Goal: Task Accomplishment & Management: Use online tool/utility

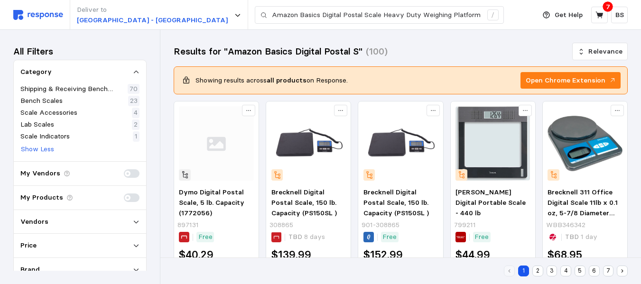
scroll to position [11, 0]
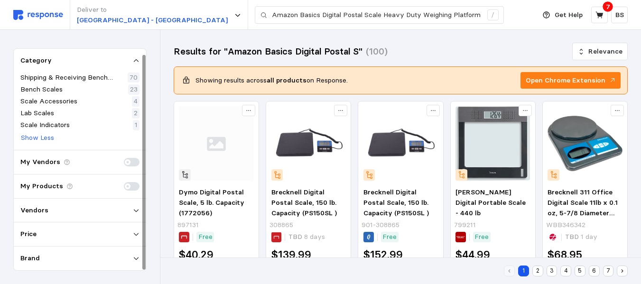
click at [41, 9] on div "Deliver to Warehouse Road - Appleton Amazon Basics Digital Postal Scale Heavy D…" at bounding box center [271, 15] width 517 height 30
click at [39, 19] on img at bounding box center [38, 15] width 50 height 10
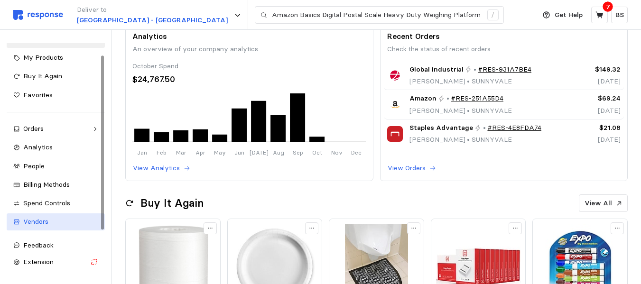
scroll to position [111, 0]
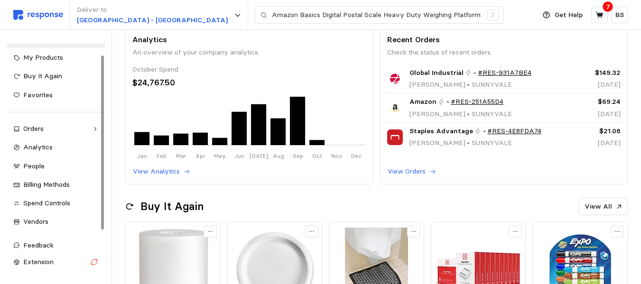
click at [104, 176] on div at bounding box center [102, 143] width 3 height 174
click at [55, 59] on span "My Products" at bounding box center [43, 57] width 40 height 9
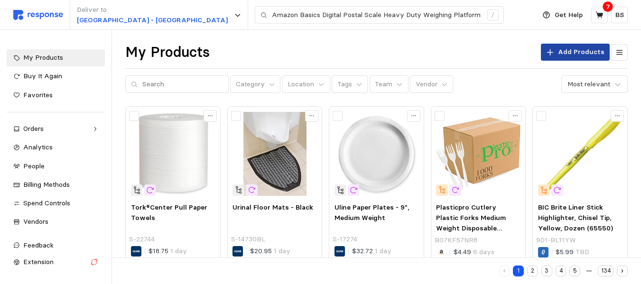
click at [570, 47] on p "Add Products" at bounding box center [581, 52] width 46 height 10
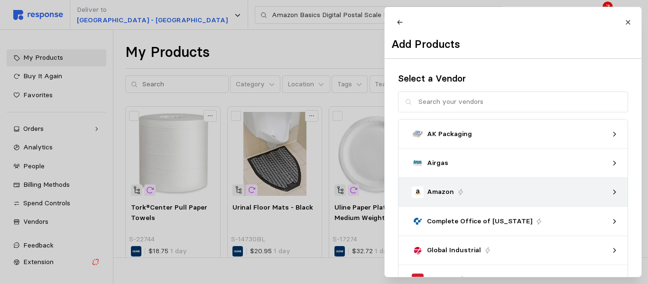
click at [452, 196] on p "Amazon" at bounding box center [440, 192] width 27 height 10
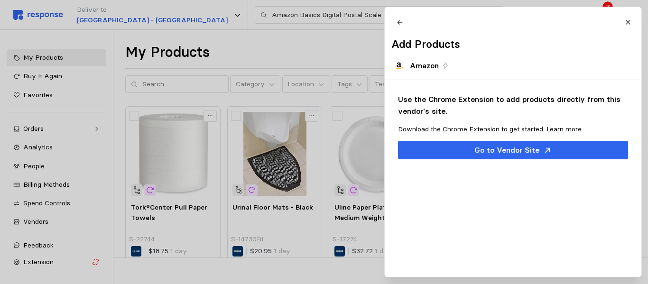
click at [472, 133] on link "Chrome Extension" at bounding box center [471, 129] width 57 height 9
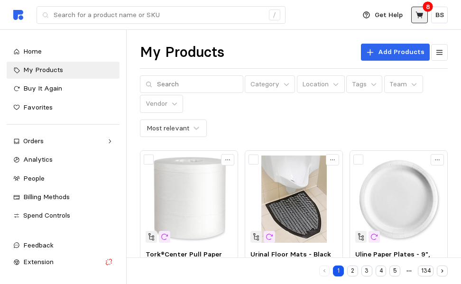
click at [412, 14] on button at bounding box center [419, 15] width 17 height 17
